Goal: Information Seeking & Learning: Learn about a topic

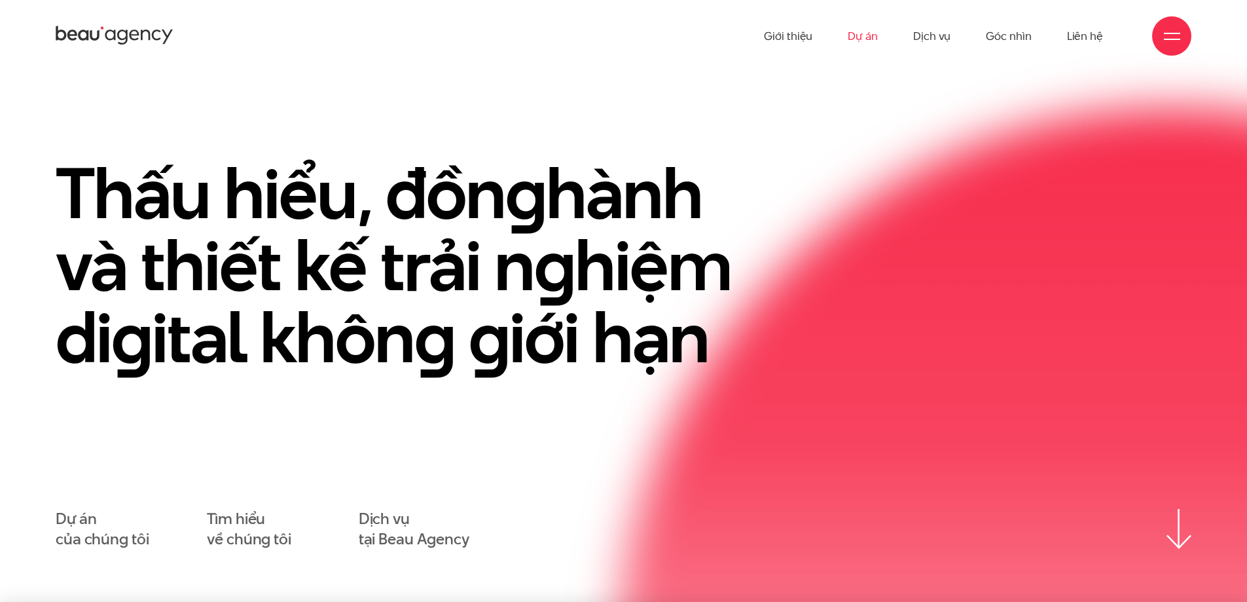
click at [869, 42] on link "Dự án" at bounding box center [863, 36] width 30 height 72
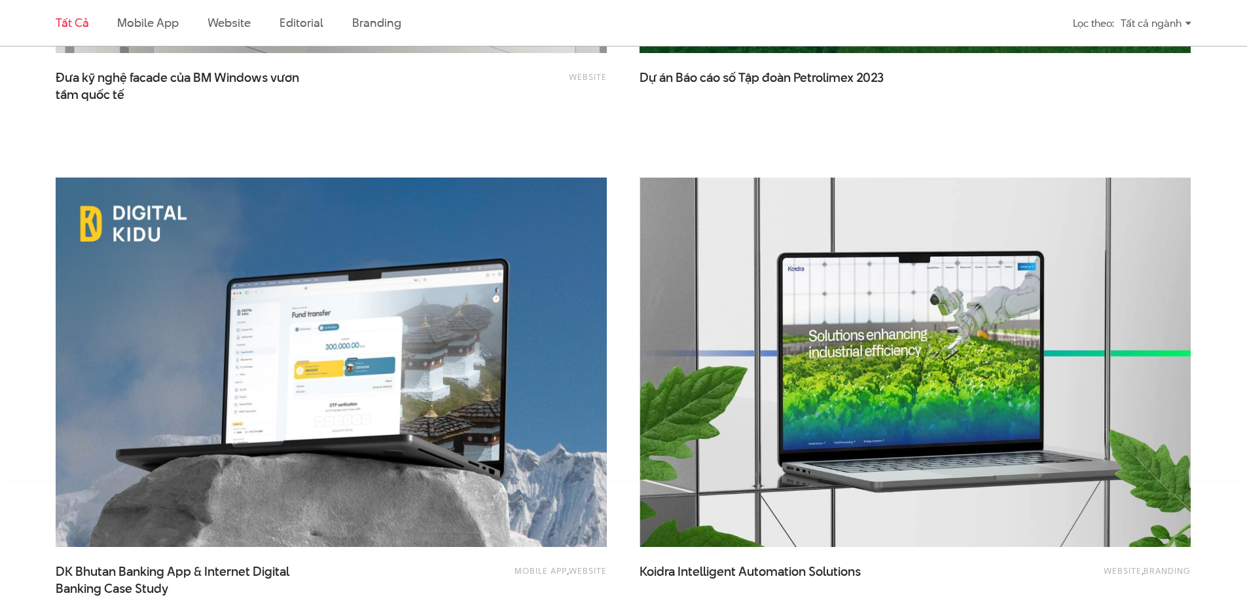
scroll to position [3273, 0]
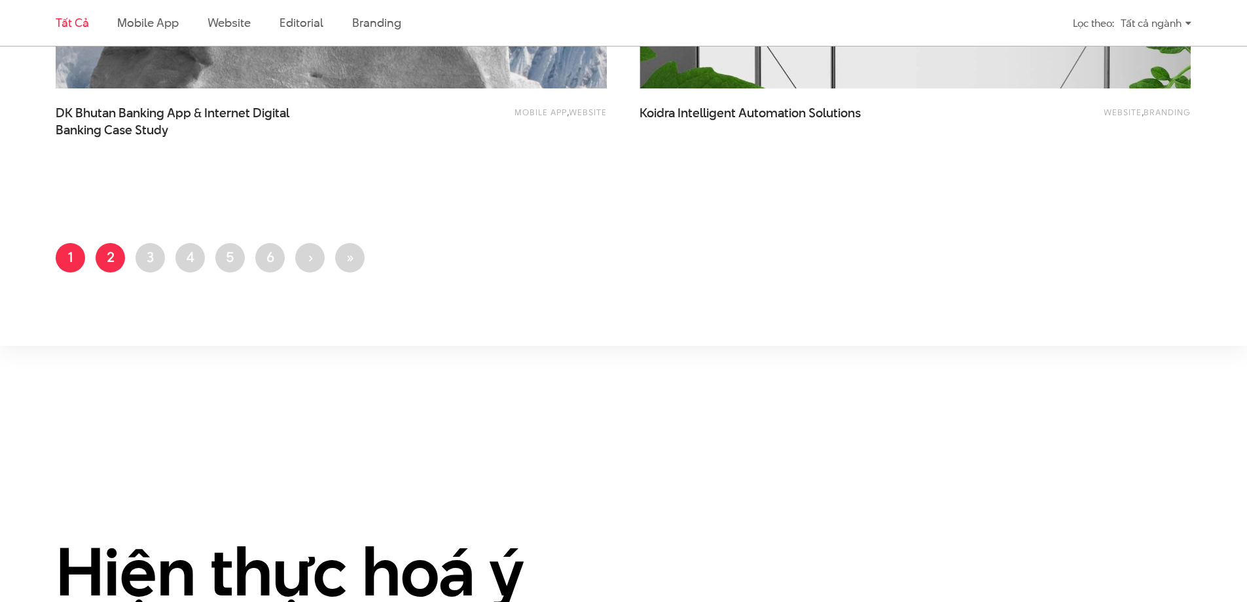
click at [117, 270] on link "Trang 2" at bounding box center [110, 257] width 29 height 29
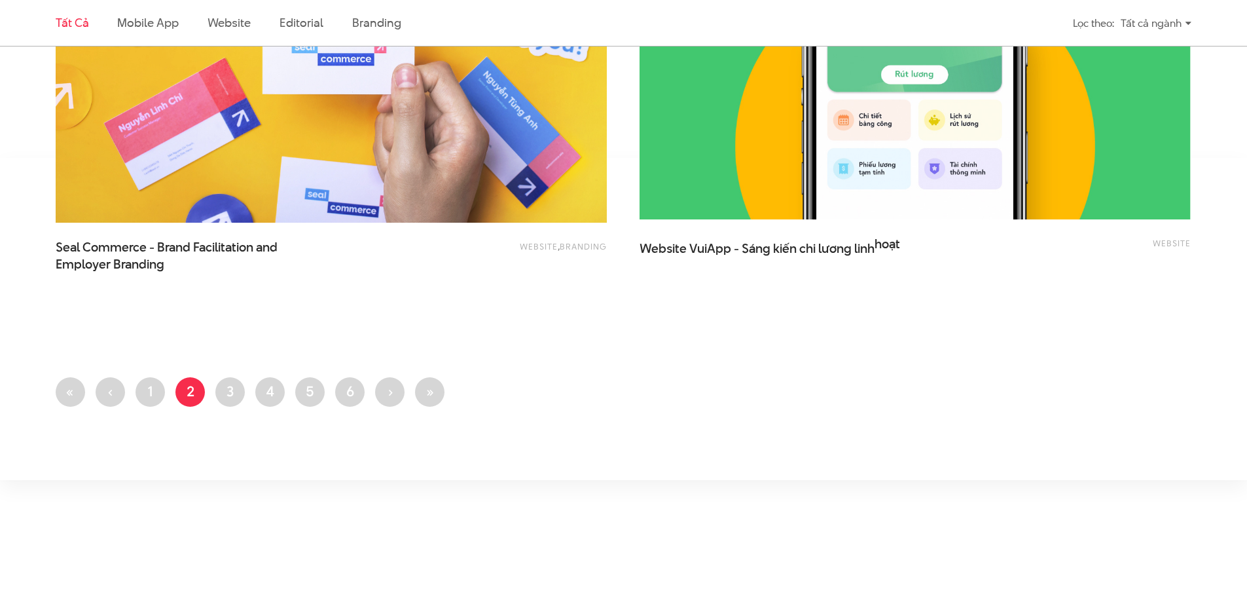
scroll to position [3208, 0]
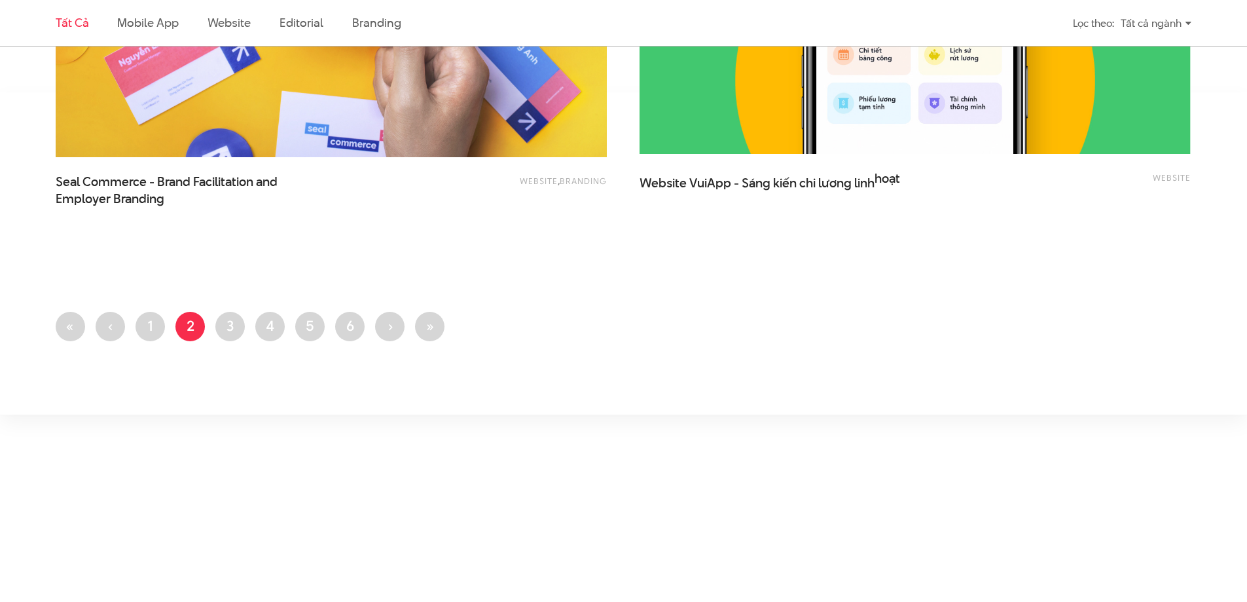
click at [244, 313] on li "Trang 3" at bounding box center [229, 326] width 29 height 29
click at [242, 321] on link "Trang 3" at bounding box center [229, 326] width 29 height 29
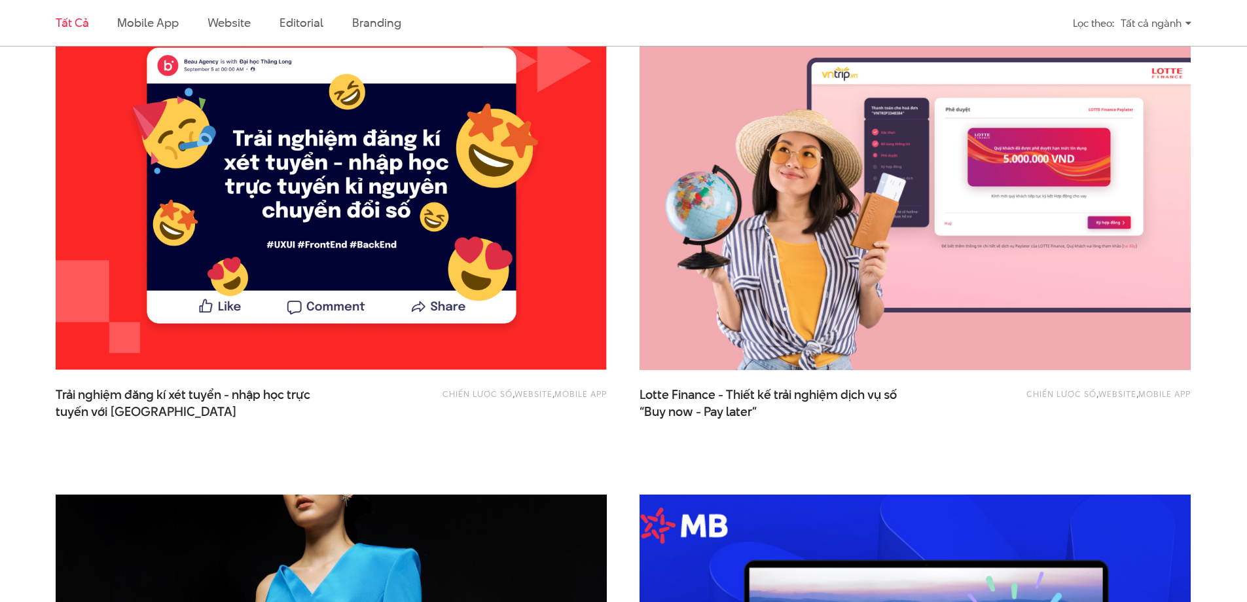
scroll to position [982, 0]
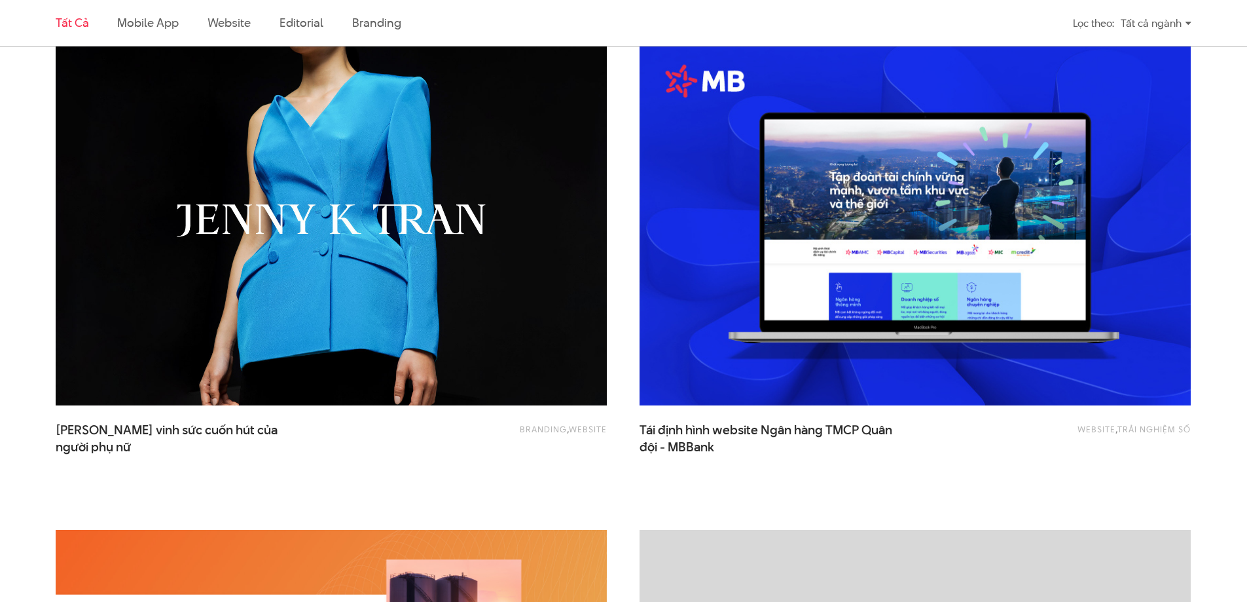
click at [486, 259] on img at bounding box center [331, 221] width 606 height 407
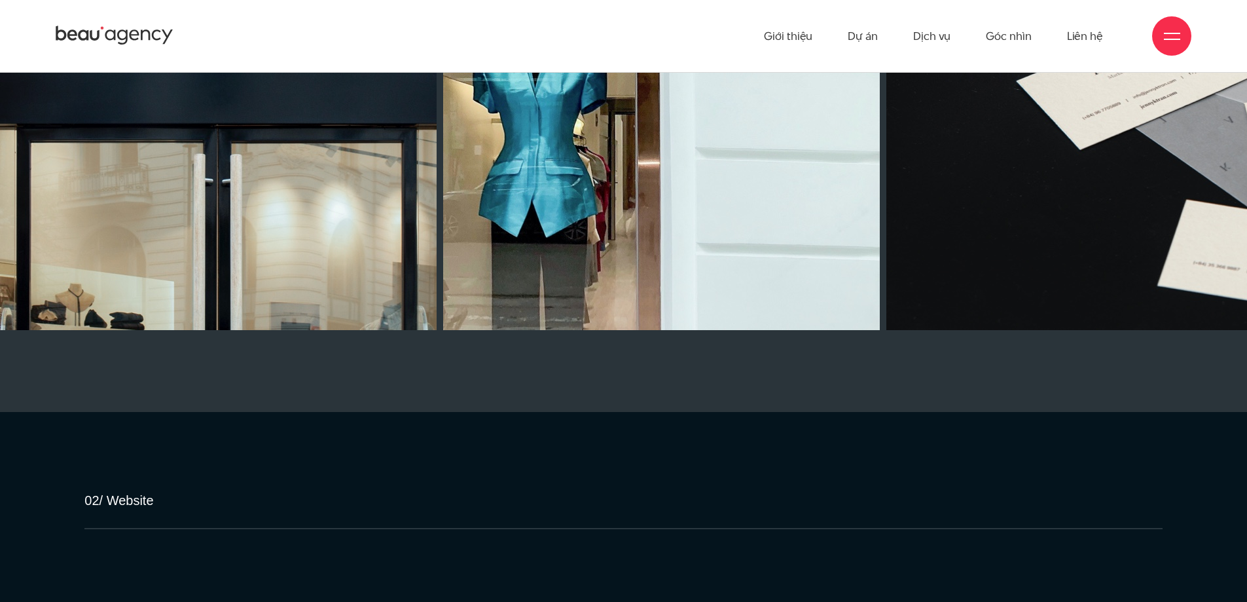
scroll to position [9754, 0]
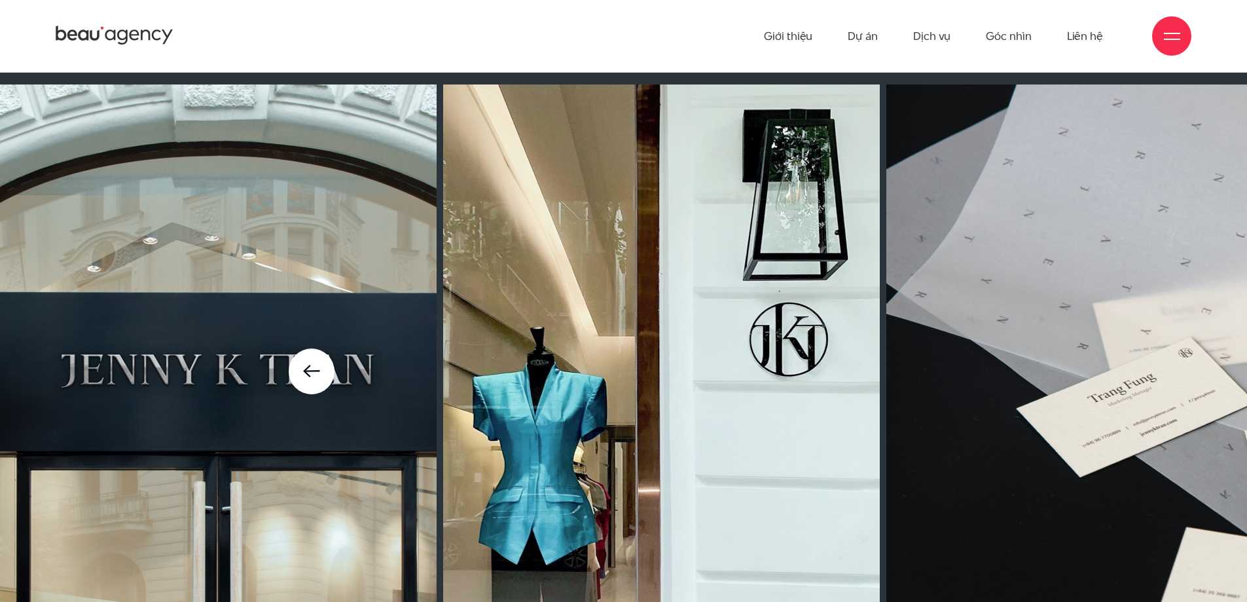
click at [316, 364] on icon at bounding box center [312, 371] width 18 height 14
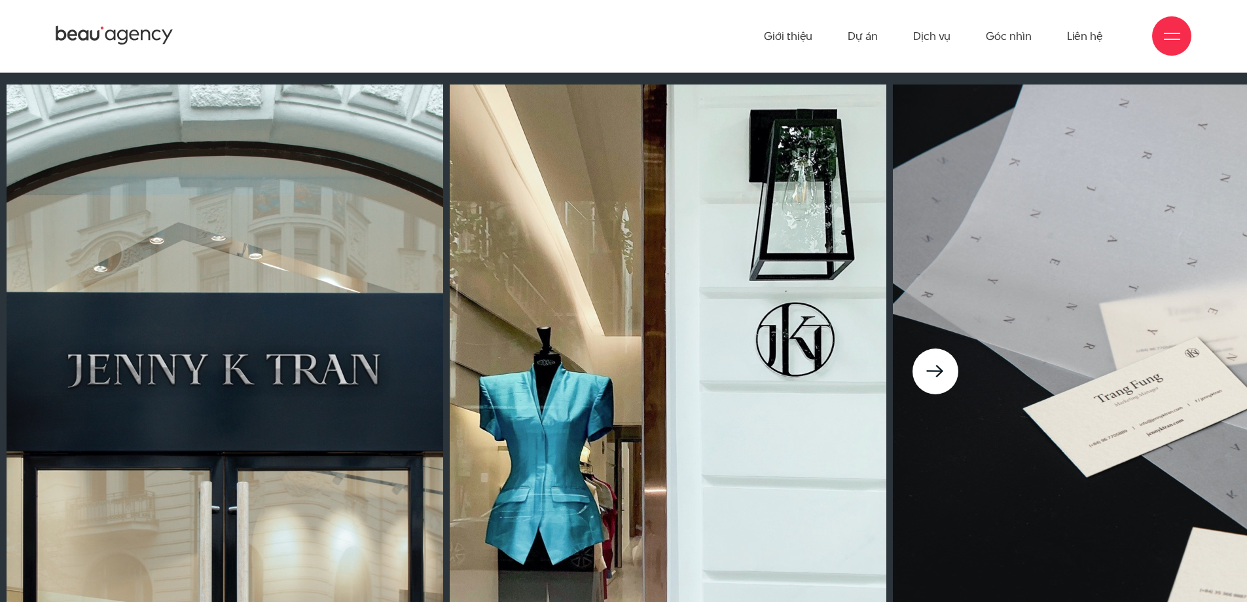
click at [933, 364] on icon at bounding box center [935, 371] width 18 height 14
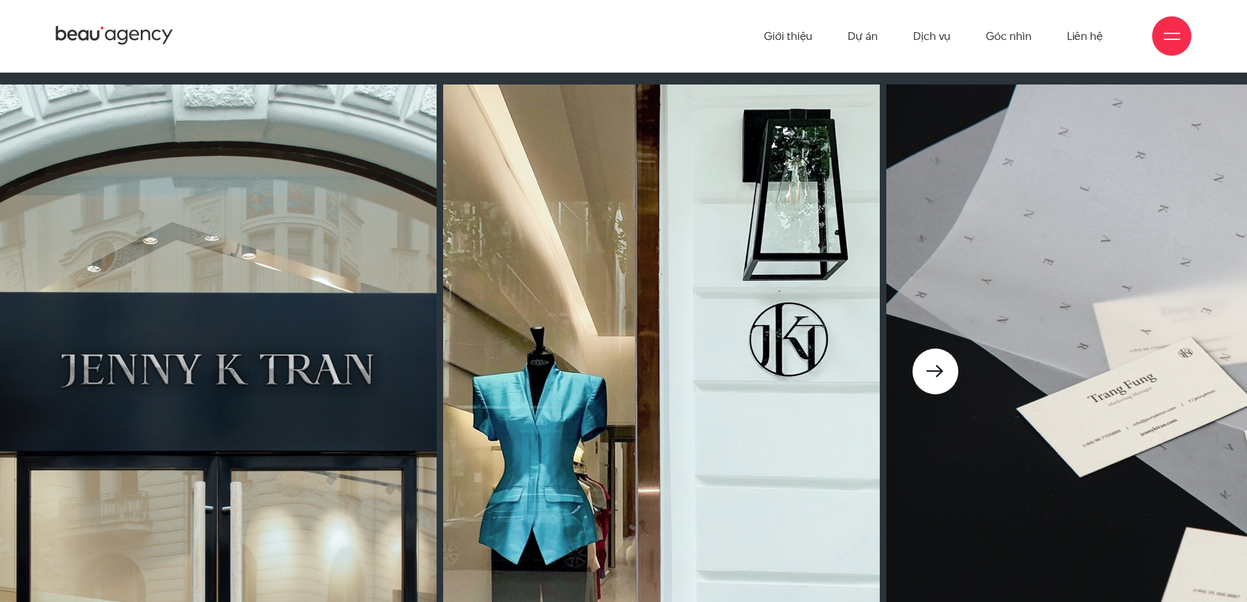
click at [933, 364] on icon at bounding box center [935, 371] width 18 height 14
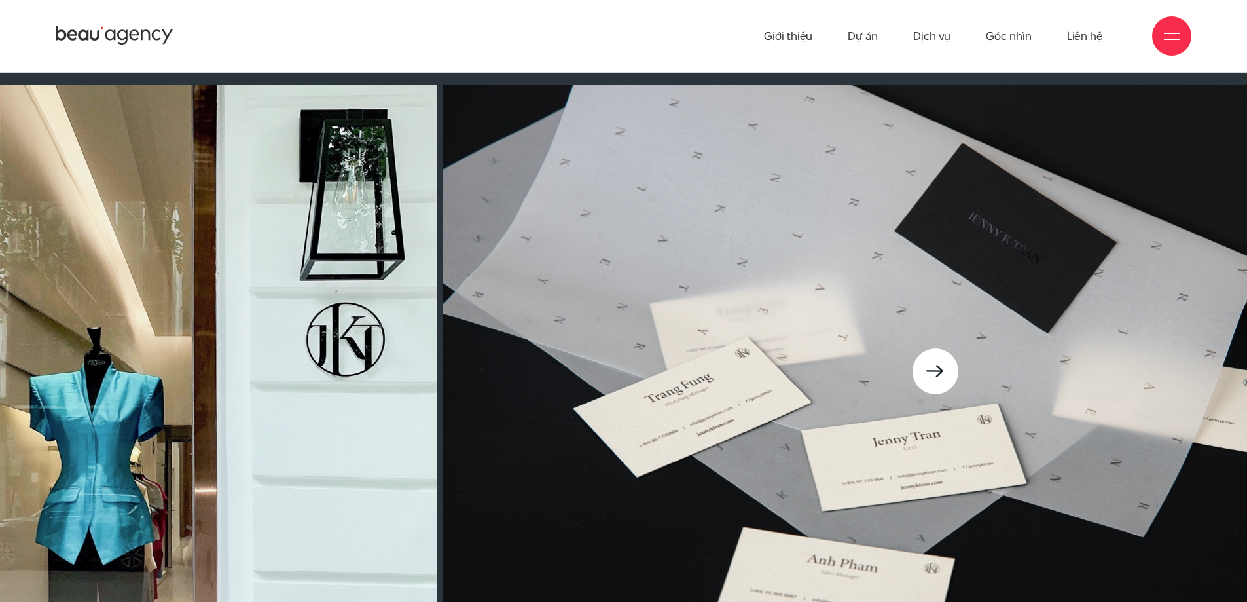
click at [949, 348] on div at bounding box center [936, 371] width 46 height 46
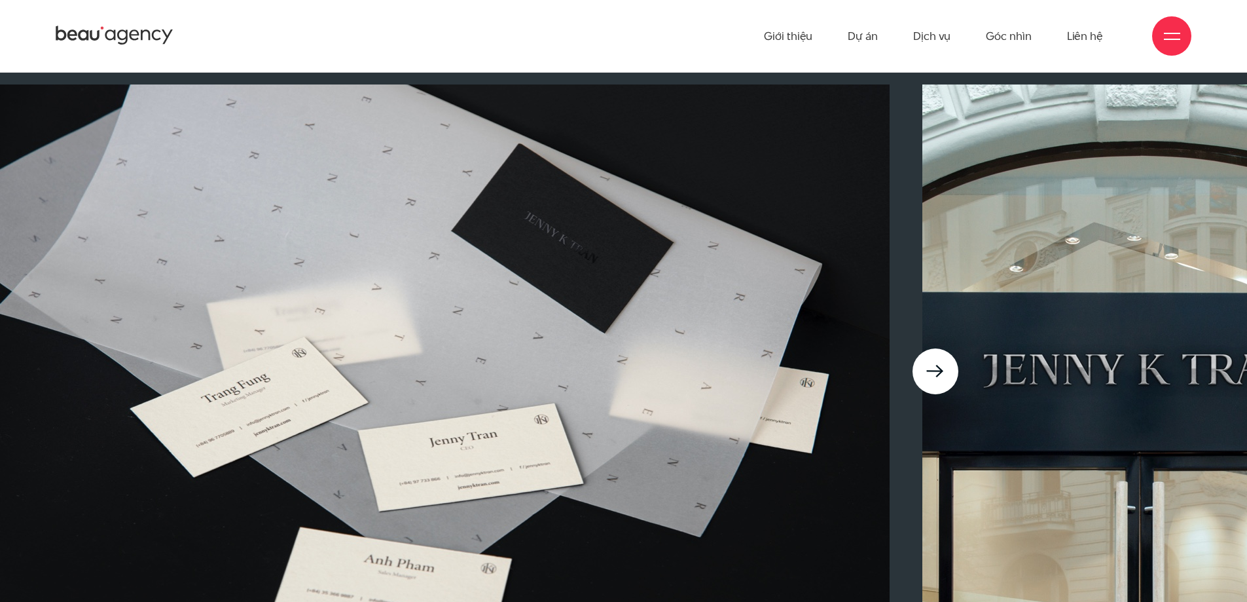
click at [949, 348] on div at bounding box center [936, 371] width 46 height 46
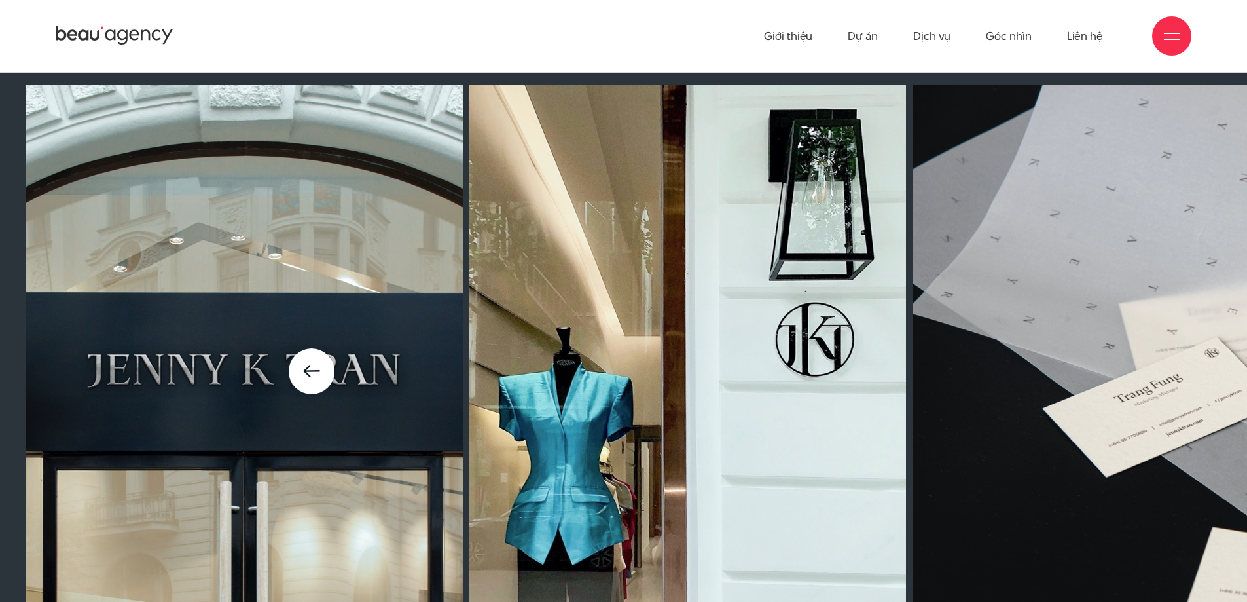
click at [358, 384] on div at bounding box center [312, 370] width 624 height 573
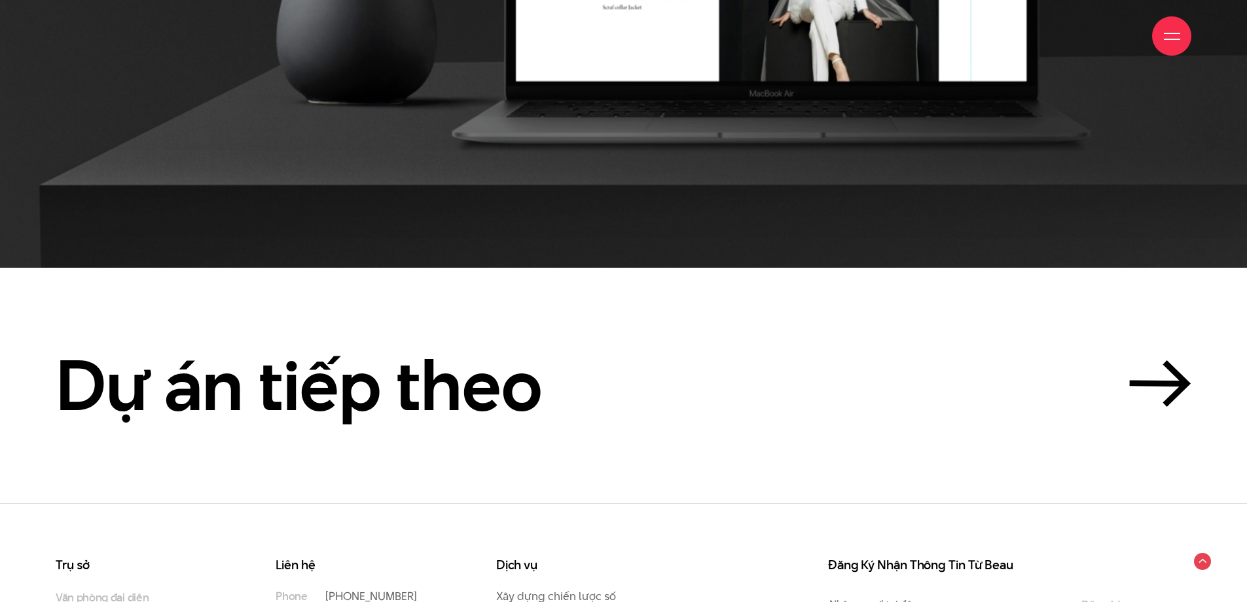
scroll to position [15999, 0]
